Goal: Information Seeking & Learning: Check status

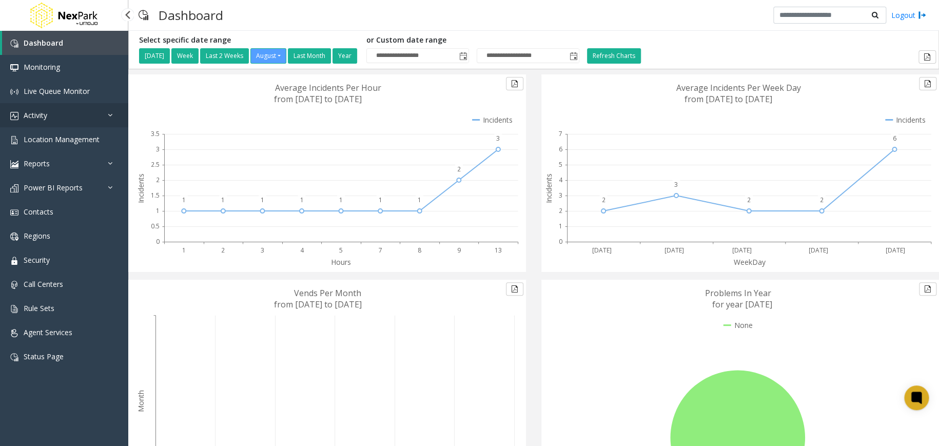
click at [91, 114] on link "Activity" at bounding box center [64, 115] width 128 height 24
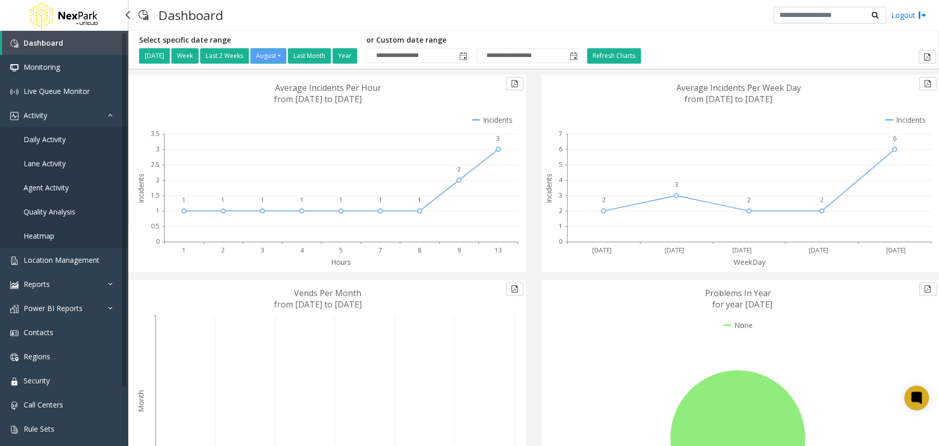
click at [62, 207] on span "Quality Analysis" at bounding box center [50, 212] width 52 height 10
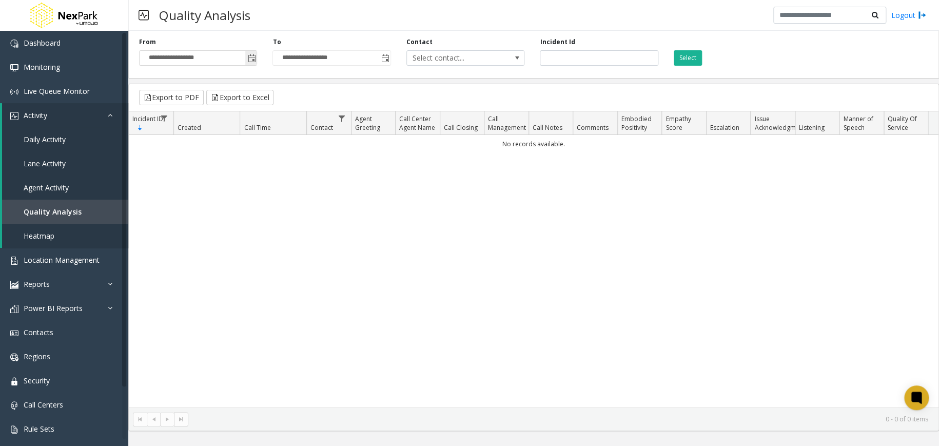
click at [255, 59] on span "Toggle popup" at bounding box center [251, 58] width 8 height 8
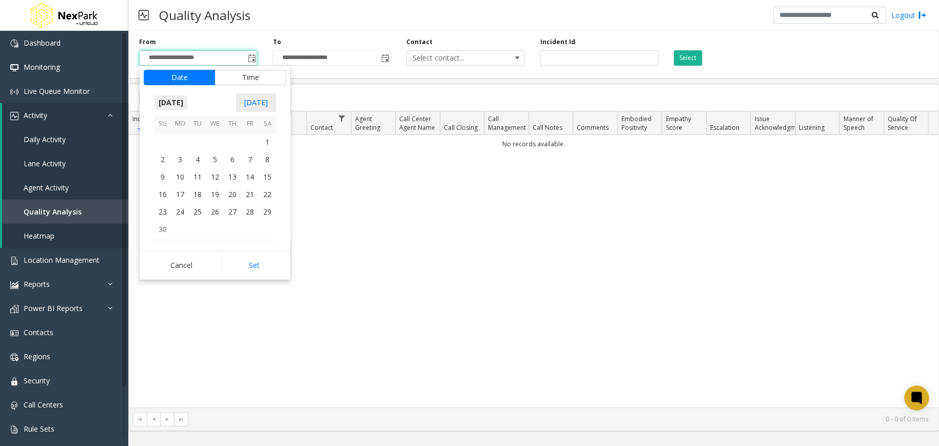
click at [187, 102] on span "[DATE]" at bounding box center [171, 102] width 34 height 15
click at [217, 156] on span "Nov" at bounding box center [215, 157] width 25 height 25
click at [237, 178] on span "16" at bounding box center [232, 175] width 17 height 17
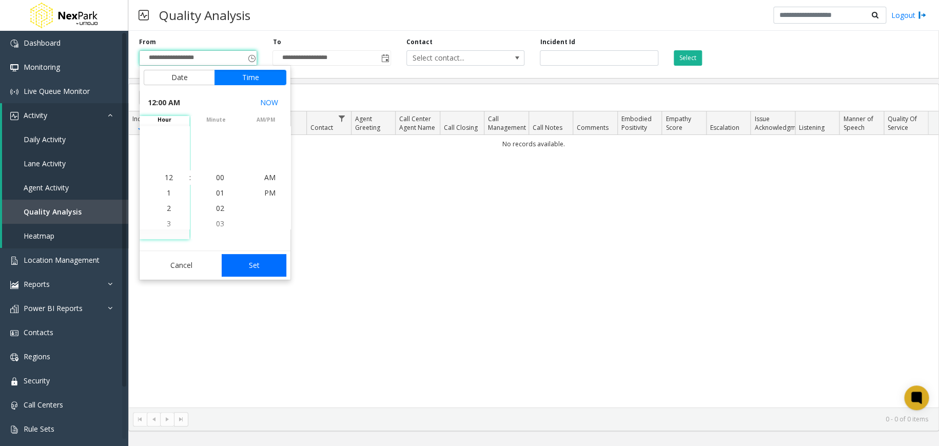
click at [253, 260] on button "Set" at bounding box center [254, 265] width 65 height 23
type input "**********"
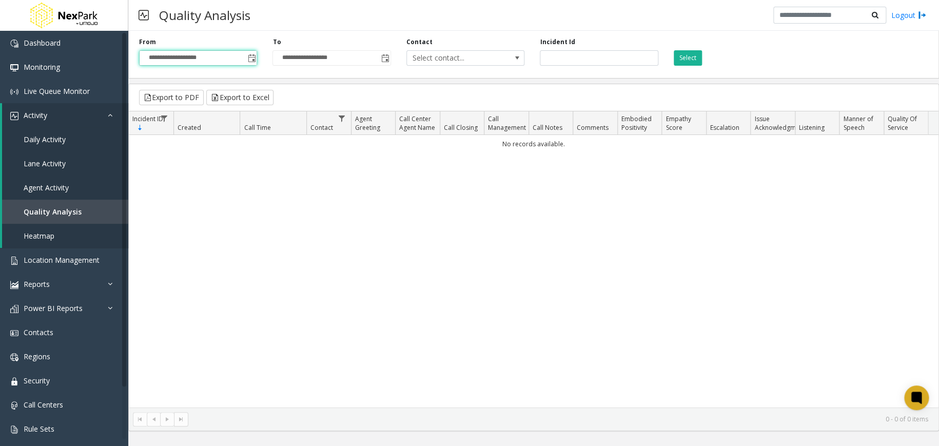
click at [710, 51] on div "Select" at bounding box center [732, 51] width 133 height 28
click at [693, 56] on button "Select" at bounding box center [688, 57] width 28 height 15
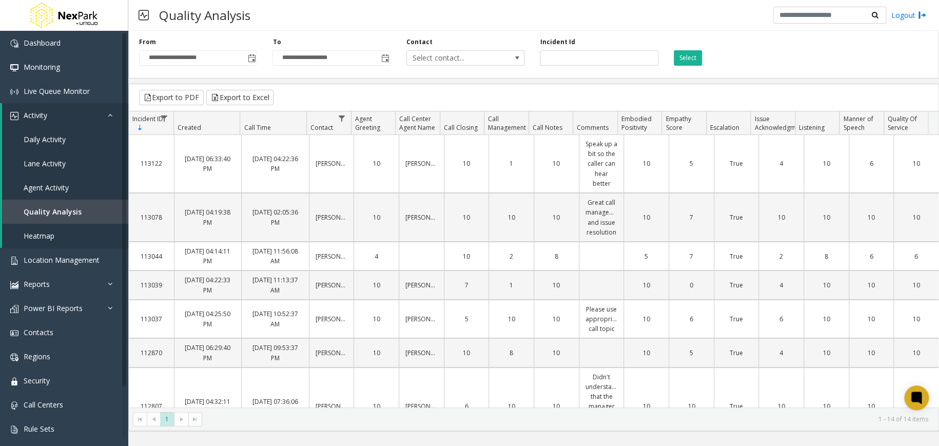
drag, startPoint x: 250, startPoint y: 158, endPoint x: 276, endPoint y: 168, distance: 28.1
copy link "[DATE] 04:22:36 PM"
click at [313, 84] on kendo-grid-toolbar "Export to PDF Export to Excel" at bounding box center [534, 97] width 810 height 27
drag, startPoint x: 251, startPoint y: 159, endPoint x: 276, endPoint y: 173, distance: 28.3
click at [317, 81] on div "**********" at bounding box center [533, 229] width 811 height 405
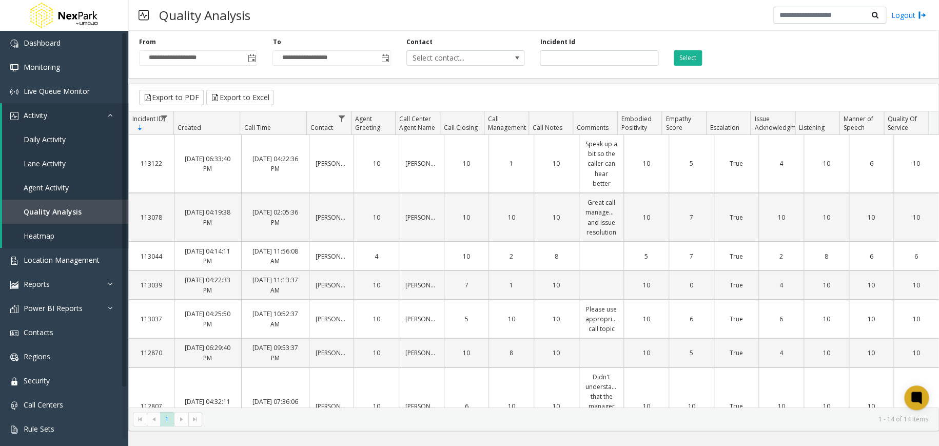
click at [403, 80] on div "**********" at bounding box center [533, 229] width 811 height 405
